Goal: Task Accomplishment & Management: Use online tool/utility

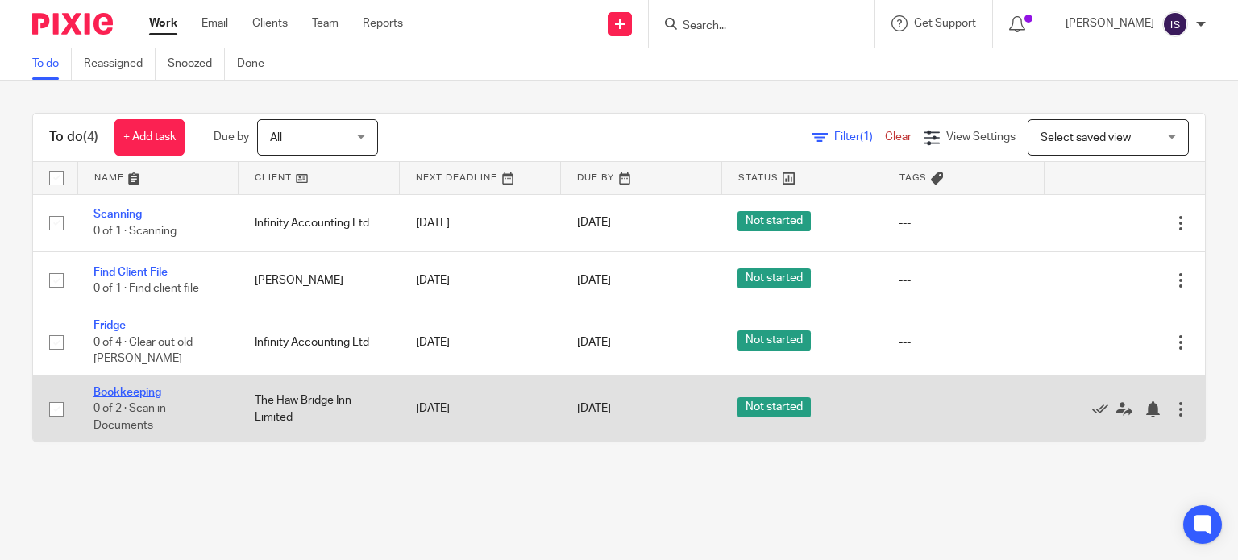
click at [118, 392] on link "Bookkeeping" at bounding box center [128, 392] width 68 height 11
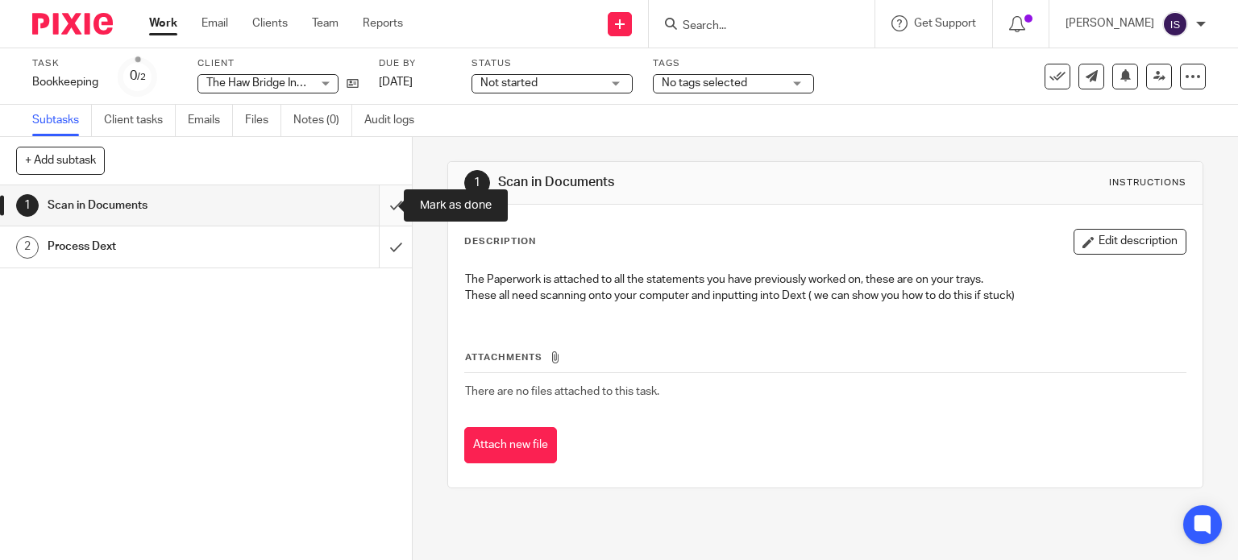
click at [382, 202] on input "submit" at bounding box center [206, 205] width 412 height 40
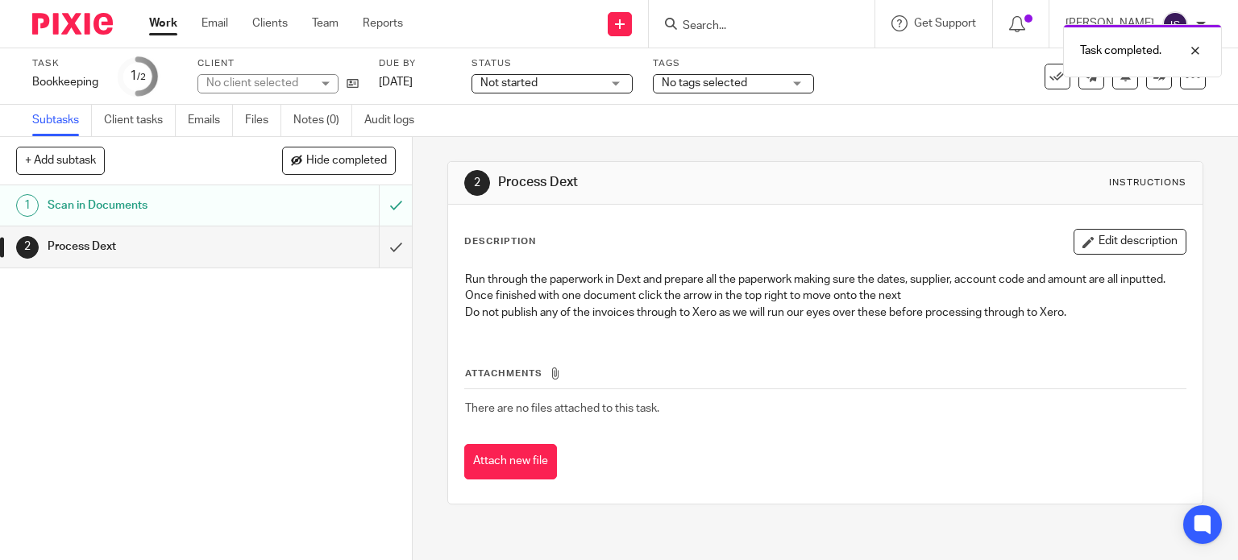
click at [266, 235] on div "Process Dext" at bounding box center [205, 247] width 315 height 24
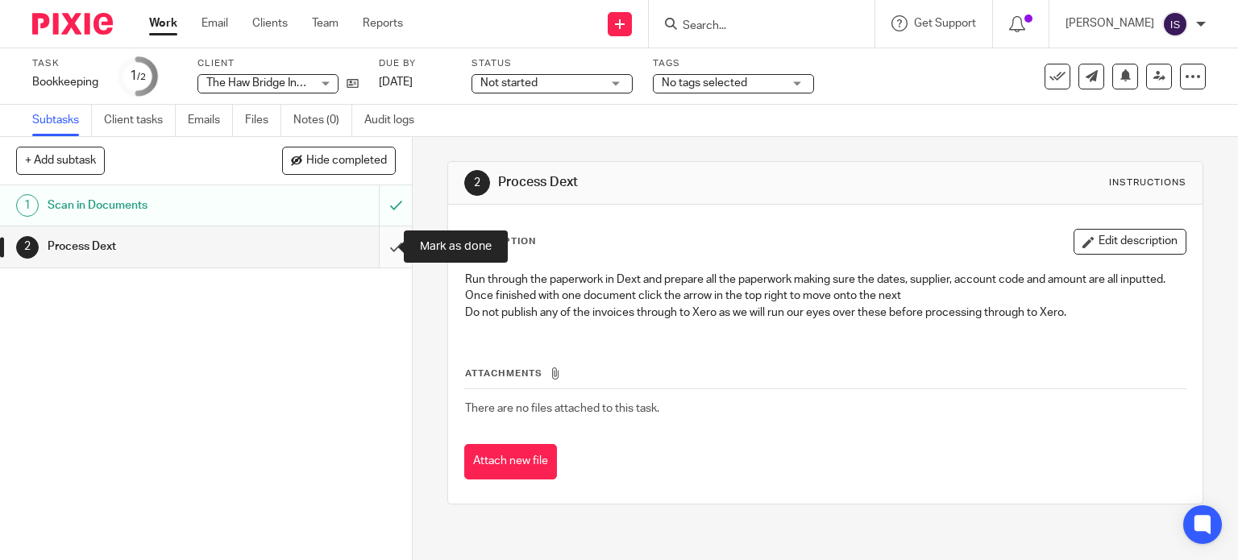
click at [377, 239] on input "submit" at bounding box center [206, 247] width 412 height 40
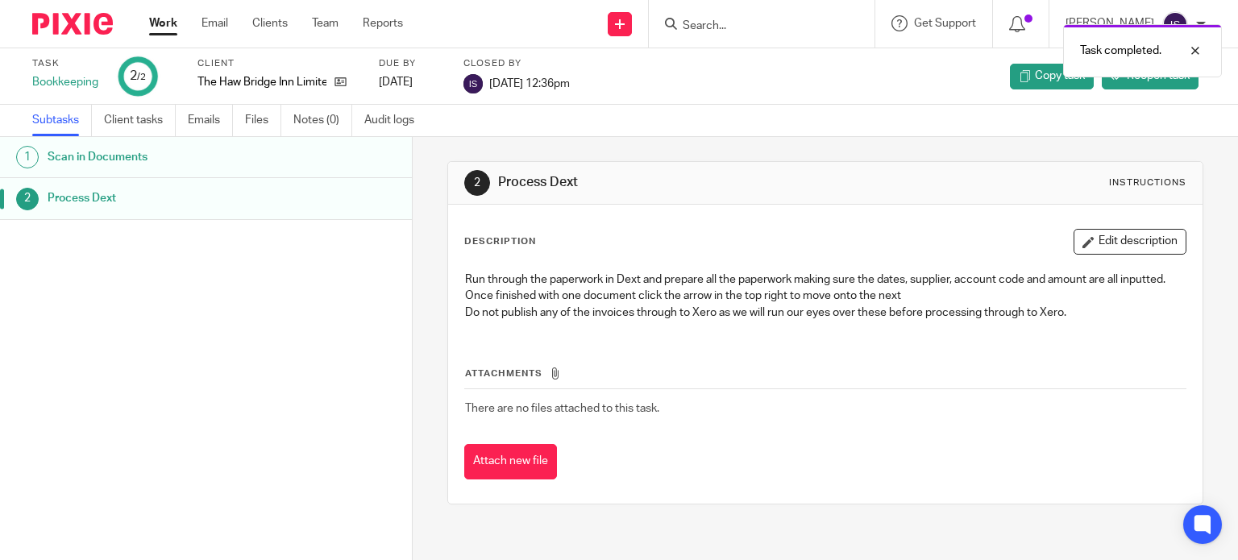
click at [176, 19] on link "Work" at bounding box center [163, 23] width 28 height 16
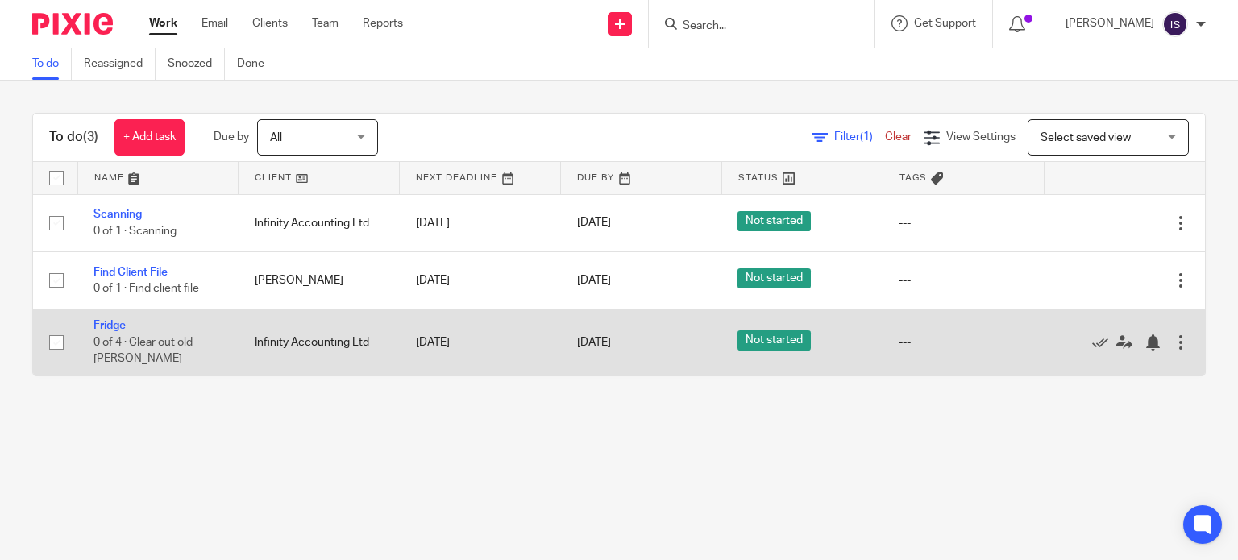
click at [164, 333] on td "Fridge 0 of 4 · Clear out old Fridge" at bounding box center [157, 343] width 161 height 66
click at [107, 319] on td "Fridge 0 of 4 · Clear out old Fridge" at bounding box center [157, 343] width 161 height 66
click at [109, 325] on link "Fridge" at bounding box center [110, 325] width 32 height 11
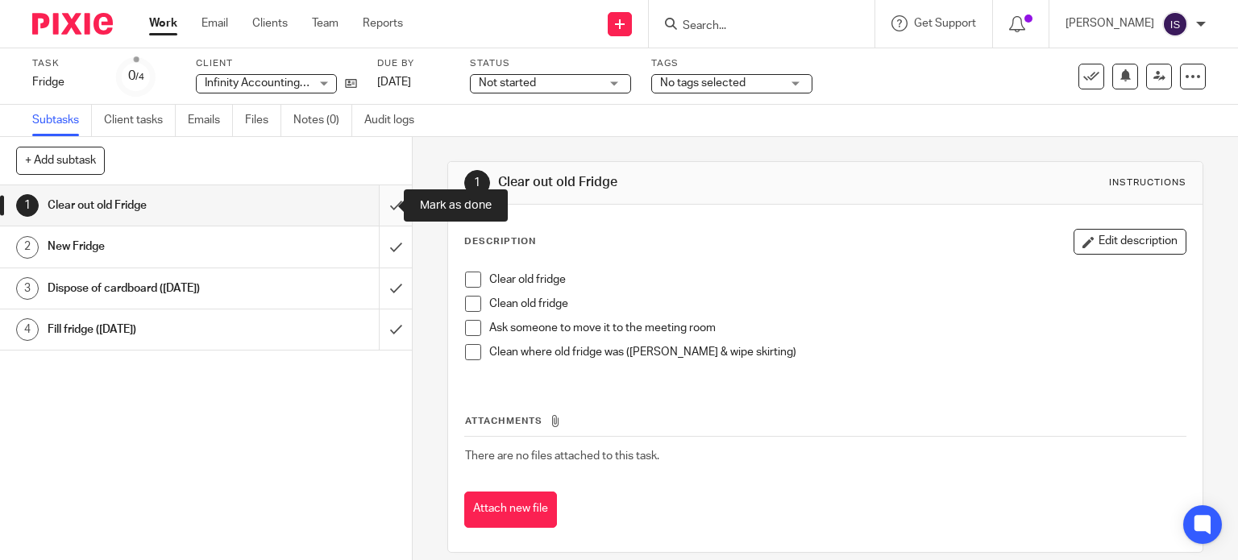
click at [385, 197] on input "submit" at bounding box center [206, 205] width 412 height 40
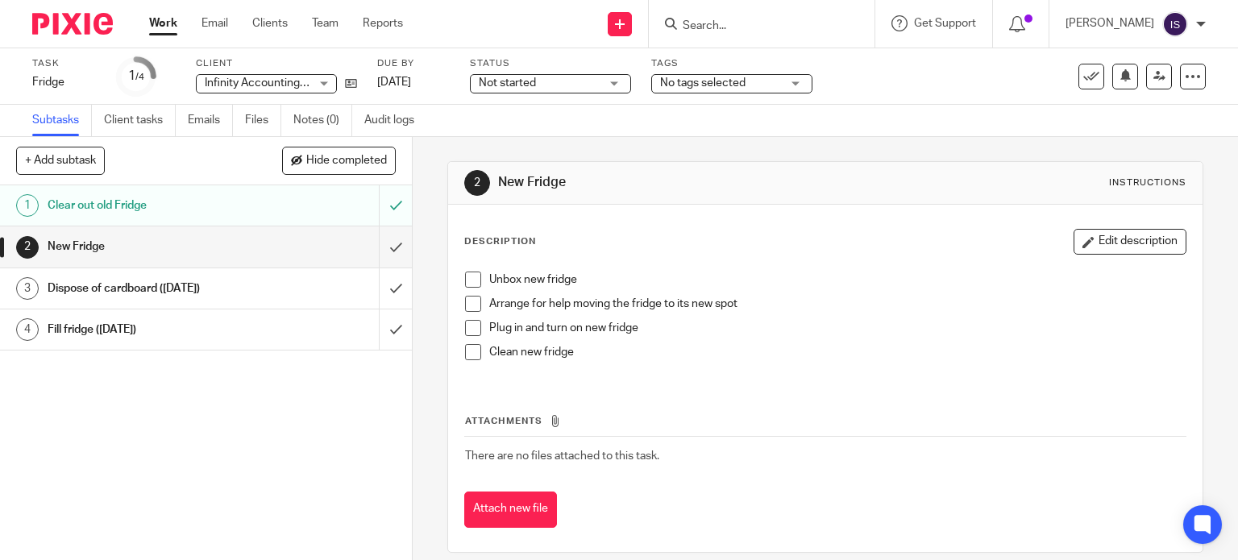
click at [325, 202] on div "Clear out old Fridge" at bounding box center [205, 205] width 315 height 24
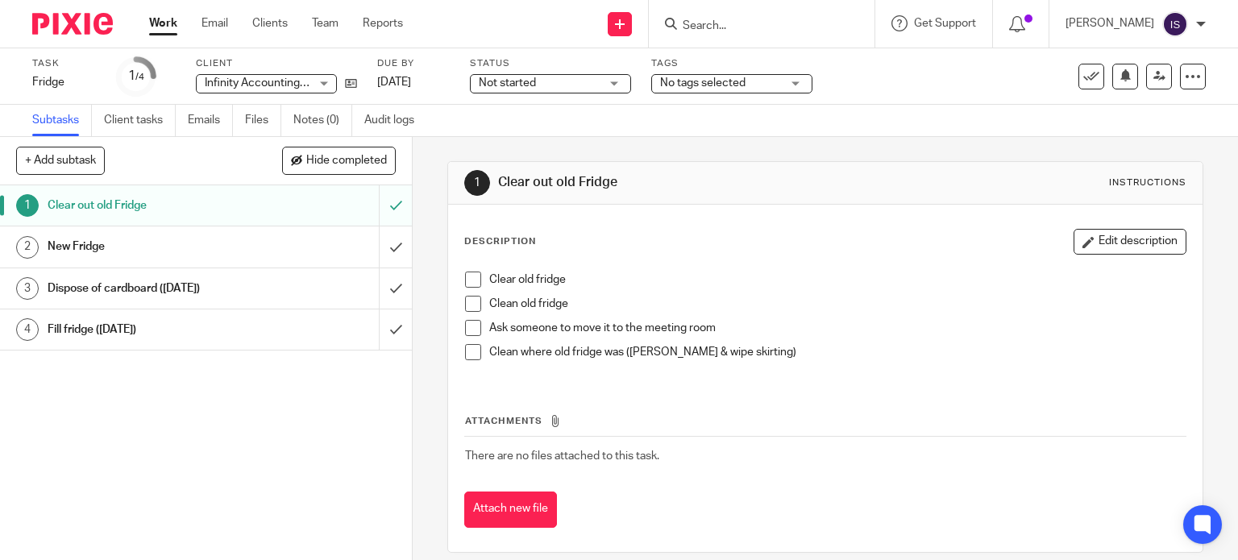
click at [92, 241] on h1 "New Fridge" at bounding box center [153, 247] width 210 height 24
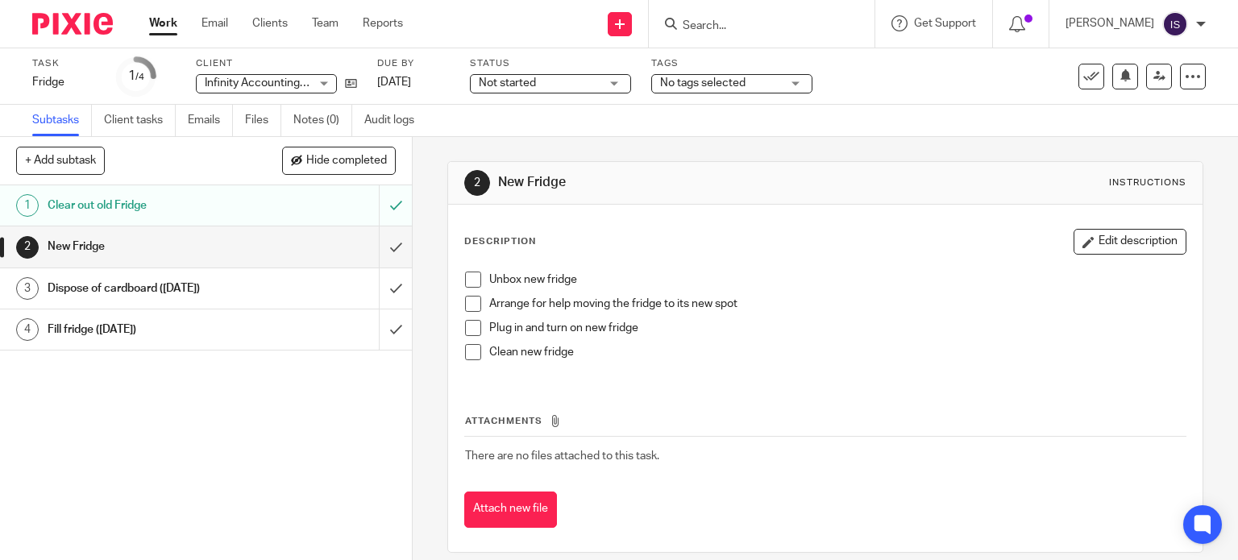
click at [467, 283] on span at bounding box center [473, 280] width 16 height 16
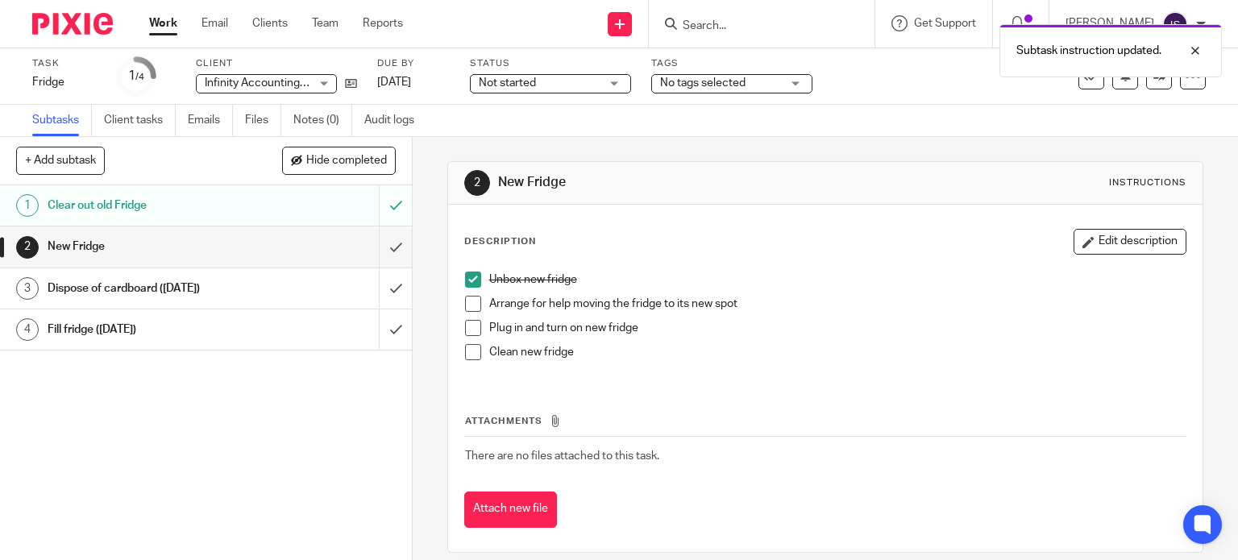
click at [465, 318] on li "Arrange for help moving the fridge to its new spot" at bounding box center [825, 308] width 721 height 24
click at [465, 299] on span at bounding box center [473, 304] width 16 height 16
click at [181, 337] on h1 "Fill fridge ([DATE])" at bounding box center [153, 330] width 210 height 24
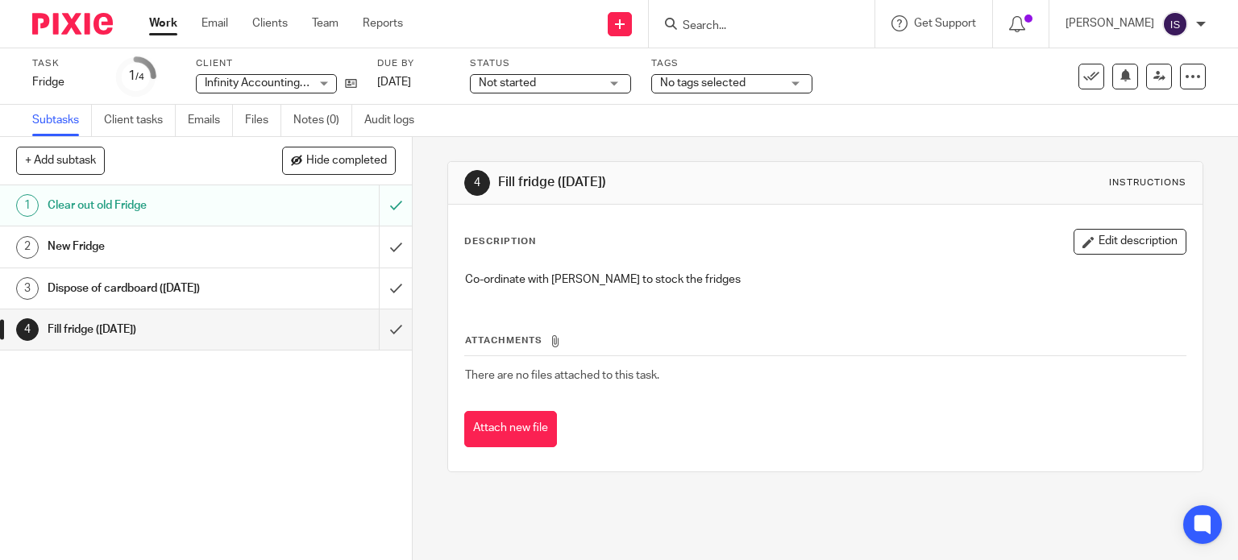
click at [182, 222] on link "1 Clear out old Fridge" at bounding box center [189, 205] width 379 height 40
